Goal: Find specific fact: Find contact information

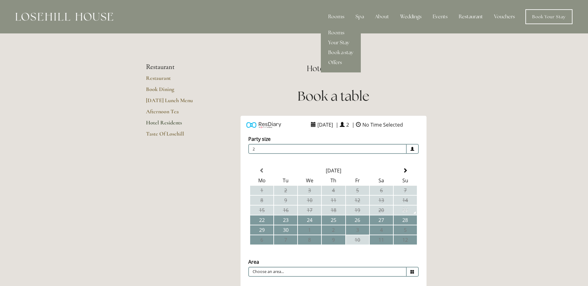
click at [338, 18] on div "Rooms" at bounding box center [336, 17] width 26 height 12
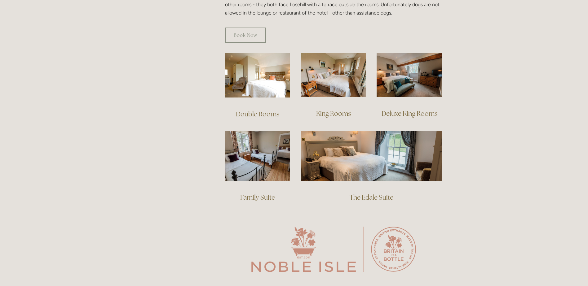
scroll to position [403, 0]
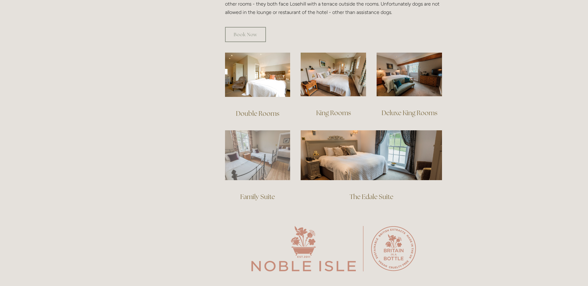
click at [261, 157] on img at bounding box center [257, 156] width 65 height 50
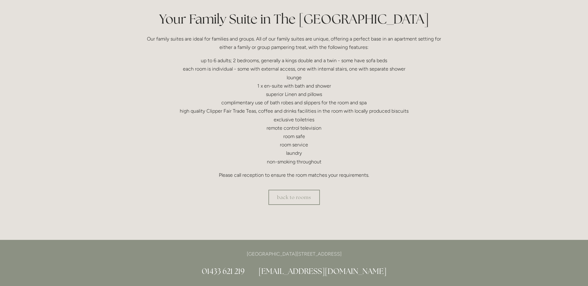
scroll to position [155, 0]
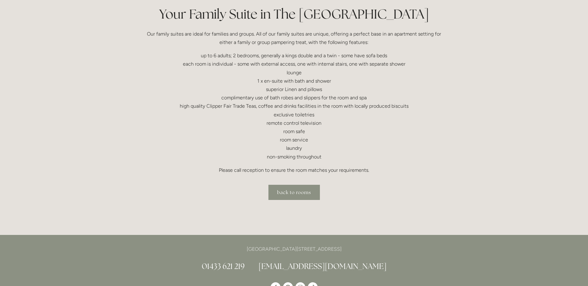
click at [299, 194] on link "back to rooms" at bounding box center [293, 192] width 51 height 15
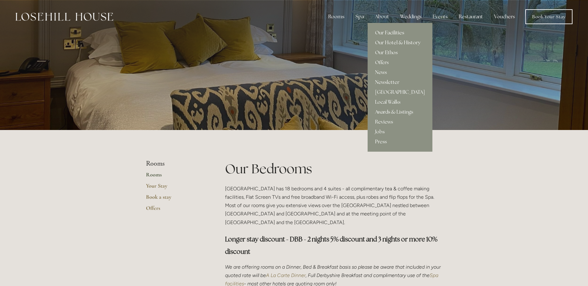
click at [387, 32] on link "Our Facilities" at bounding box center [400, 33] width 65 height 10
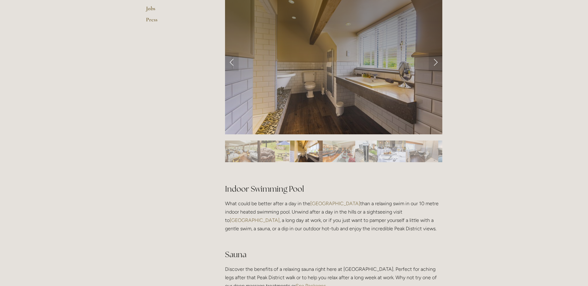
scroll to position [248, 0]
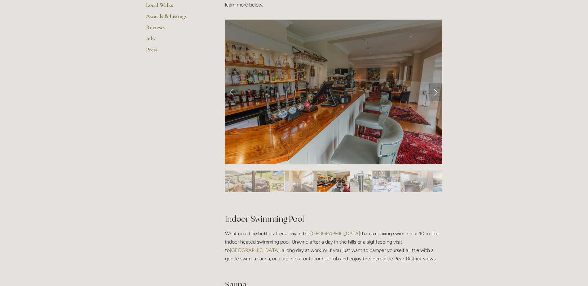
click at [437, 92] on link "Next Slide" at bounding box center [436, 92] width 14 height 19
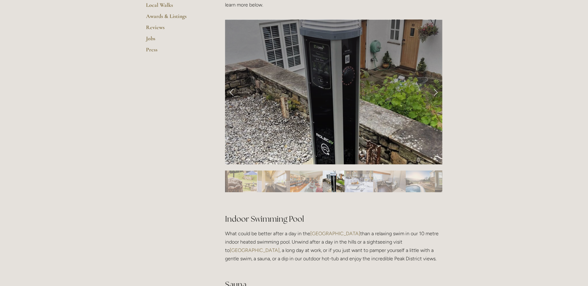
click at [437, 92] on link "Next Slide" at bounding box center [436, 92] width 14 height 19
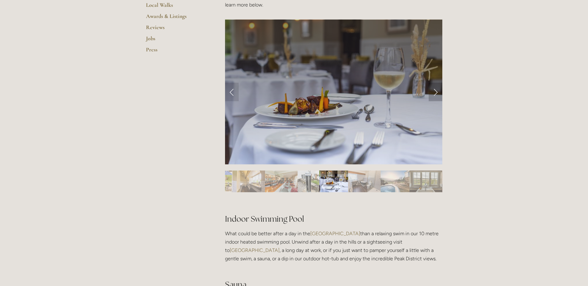
click at [437, 92] on link "Next Slide" at bounding box center [436, 92] width 14 height 19
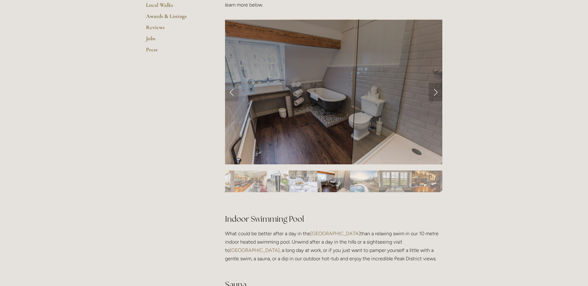
click at [437, 92] on link "Next Slide" at bounding box center [436, 92] width 14 height 19
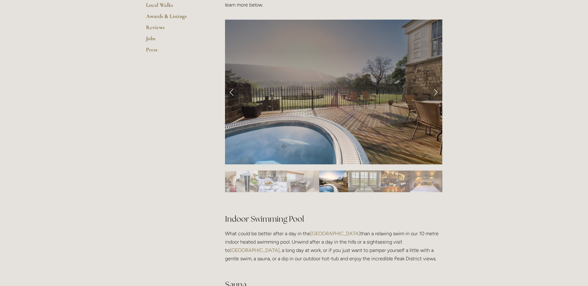
click at [437, 92] on link "Next Slide" at bounding box center [436, 92] width 14 height 19
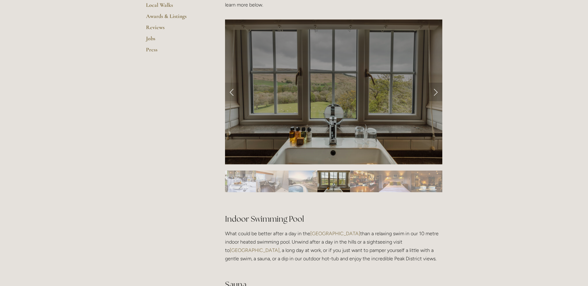
click at [437, 92] on link "Next Slide" at bounding box center [436, 92] width 14 height 19
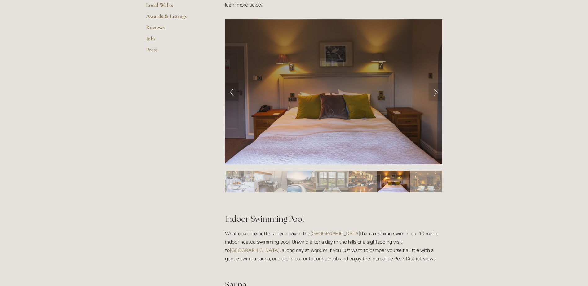
click at [233, 92] on link "Previous Slide" at bounding box center [232, 92] width 14 height 19
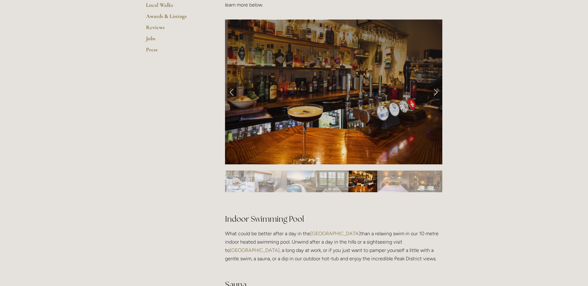
click at [230, 91] on link "Previous Slide" at bounding box center [232, 92] width 14 height 19
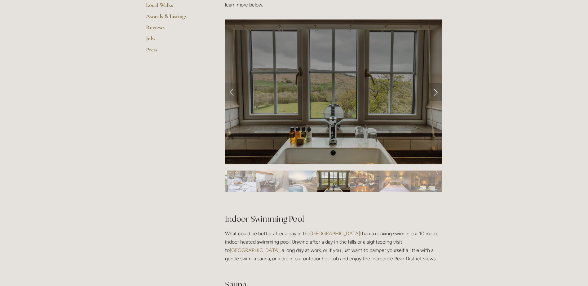
click at [434, 92] on link "Next Slide" at bounding box center [436, 92] width 14 height 19
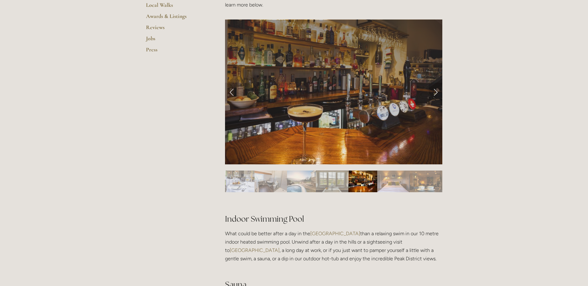
click at [435, 92] on link "Next Slide" at bounding box center [436, 92] width 14 height 19
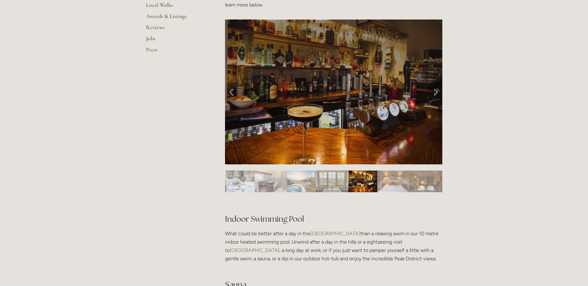
click at [436, 92] on link "Next Slide" at bounding box center [436, 92] width 14 height 19
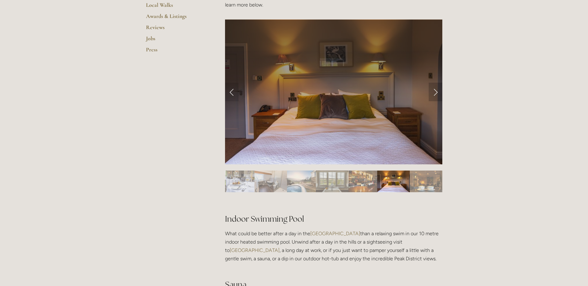
click at [436, 92] on link "Next Slide" at bounding box center [436, 92] width 14 height 19
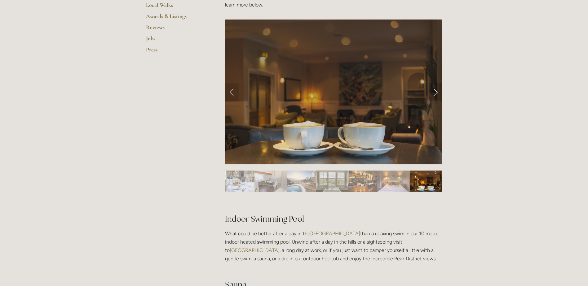
click at [436, 92] on link "Next Slide" at bounding box center [436, 92] width 14 height 19
click at [435, 92] on link "Next Slide" at bounding box center [436, 92] width 14 height 19
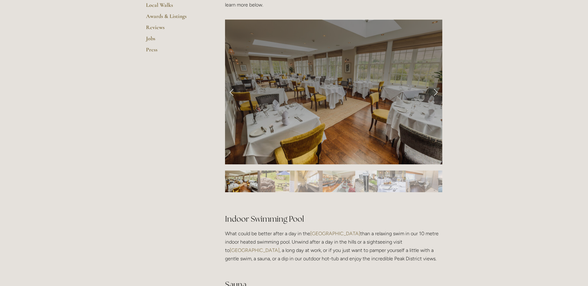
click at [435, 92] on link "Next Slide" at bounding box center [436, 92] width 14 height 19
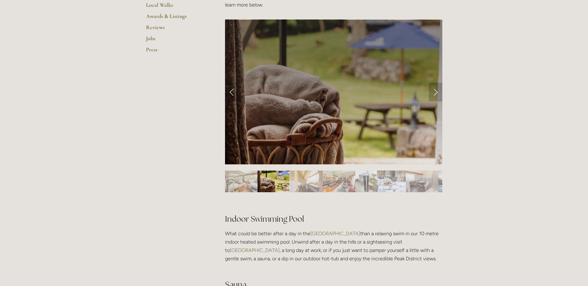
click at [435, 92] on link "Next Slide" at bounding box center [436, 92] width 14 height 19
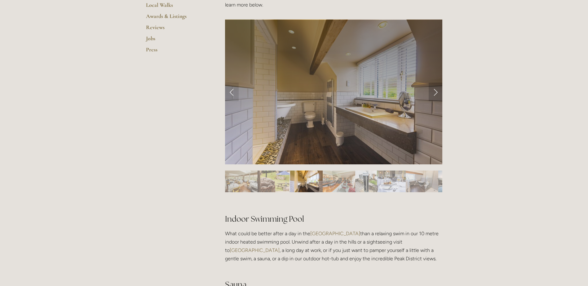
click at [435, 92] on link "Next Slide" at bounding box center [436, 92] width 14 height 19
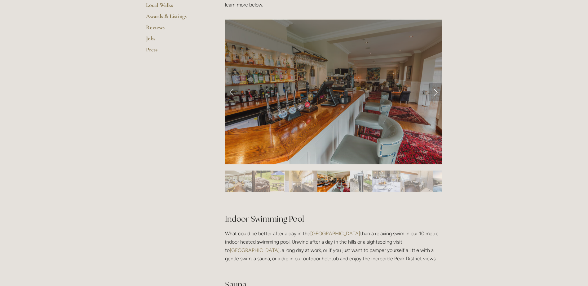
click at [435, 92] on link "Next Slide" at bounding box center [436, 92] width 14 height 19
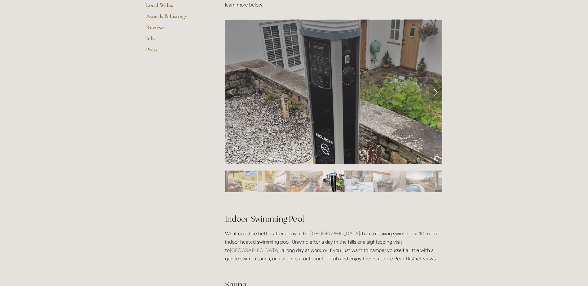
click at [435, 92] on link "Next Slide" at bounding box center [436, 92] width 14 height 19
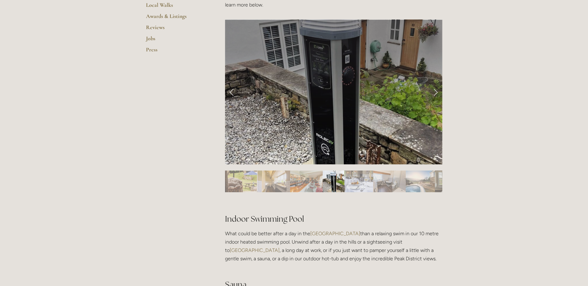
click at [435, 92] on link "Next Slide" at bounding box center [436, 92] width 14 height 19
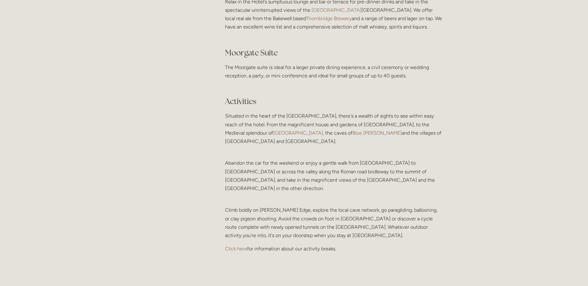
scroll to position [1209, 0]
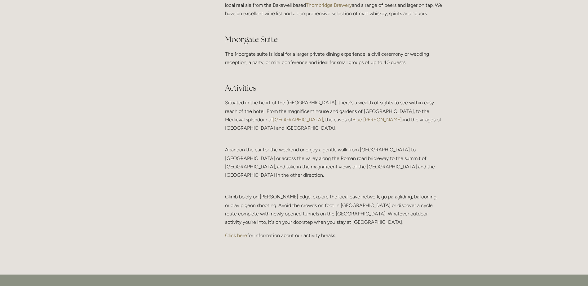
click at [232, 233] on link "Click here" at bounding box center [236, 236] width 22 height 6
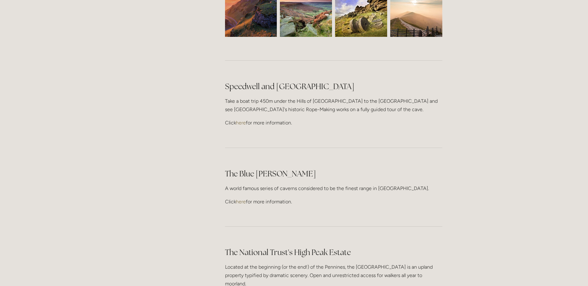
scroll to position [1674, 0]
click at [242, 199] on link "here" at bounding box center [241, 202] width 10 height 6
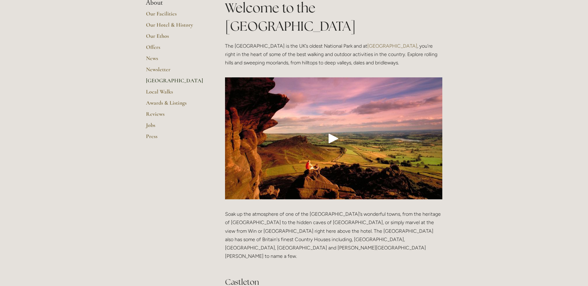
scroll to position [0, 0]
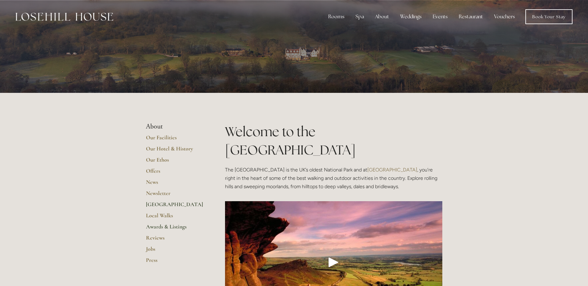
click at [157, 227] on link "Awards & Listings" at bounding box center [175, 229] width 59 height 11
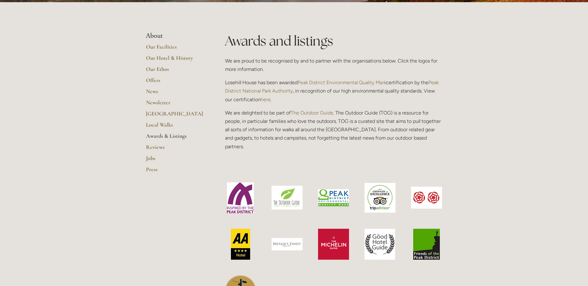
scroll to position [93, 0]
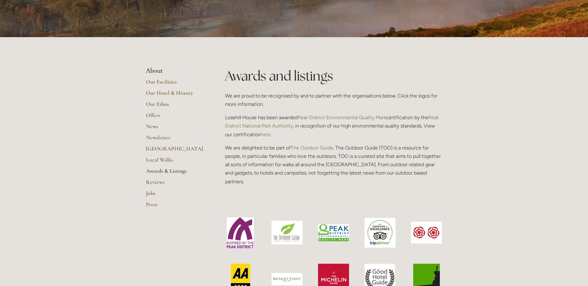
click at [154, 71] on li "About" at bounding box center [175, 71] width 59 height 8
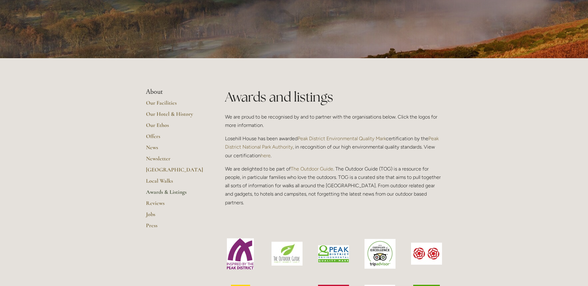
scroll to position [0, 0]
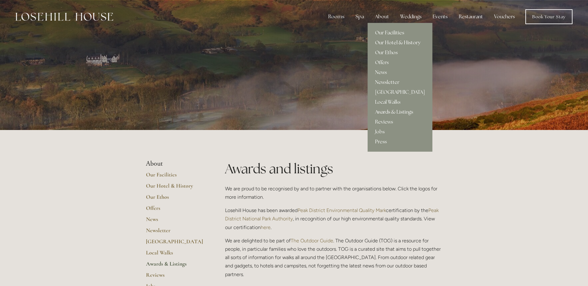
click at [387, 43] on link "Our Hotel & History" at bounding box center [400, 43] width 65 height 10
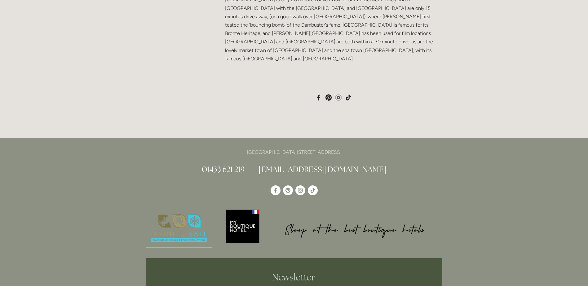
scroll to position [589, 0]
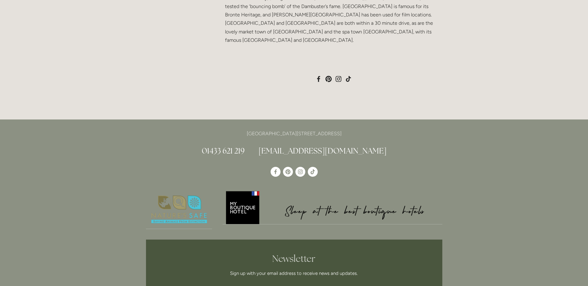
drag, startPoint x: 345, startPoint y: 99, endPoint x: 364, endPoint y: 98, distance: 18.9
click at [364, 130] on p "[GEOGRAPHIC_DATA][STREET_ADDRESS]" at bounding box center [294, 134] width 296 height 8
drag, startPoint x: 364, startPoint y: 98, endPoint x: 357, endPoint y: 100, distance: 7.3
copy p "S33 6AF"
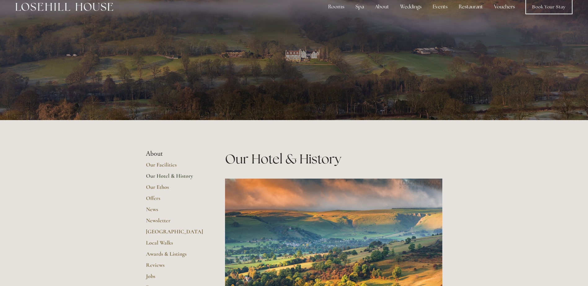
scroll to position [0, 0]
